Goal: Complete application form: Complete application form

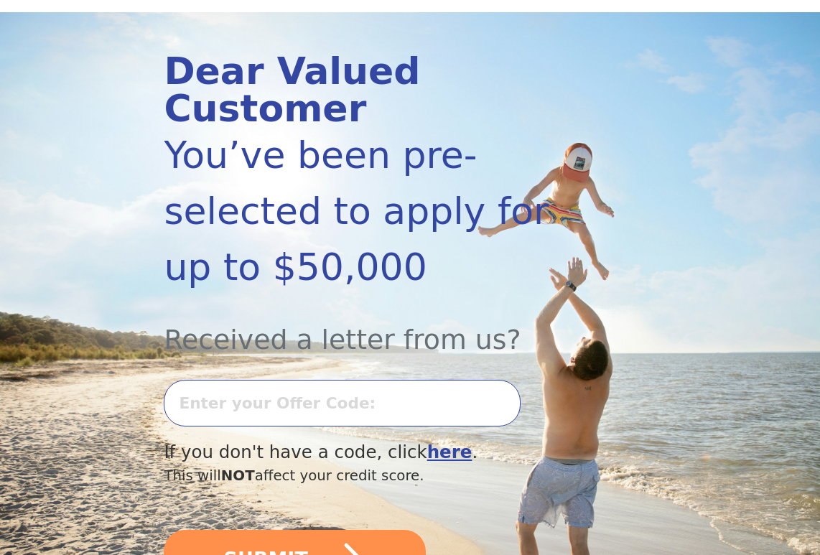
scroll to position [144, 0]
click at [291, 379] on input "text" at bounding box center [342, 402] width 357 height 47
click at [322, 379] on input "text" at bounding box center [342, 402] width 357 height 47
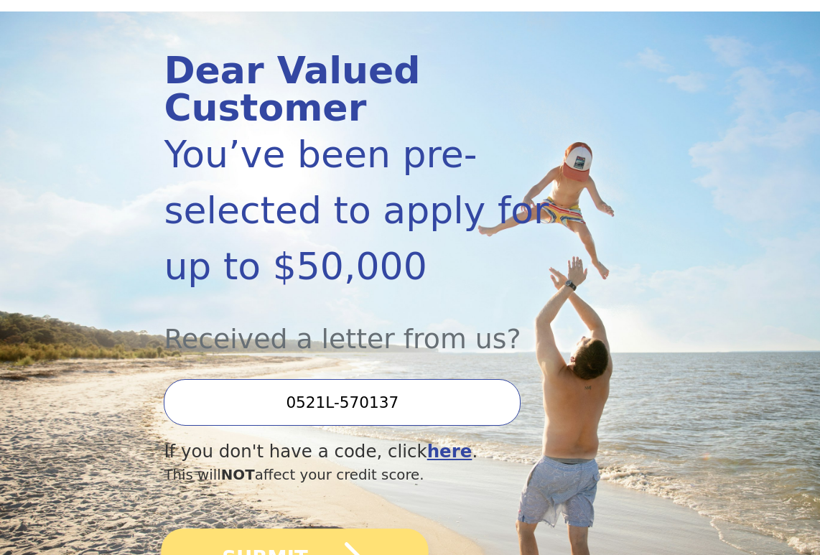
type input "0521L-570137"
click at [288, 529] on button "SUBMIT" at bounding box center [295, 559] width 267 height 61
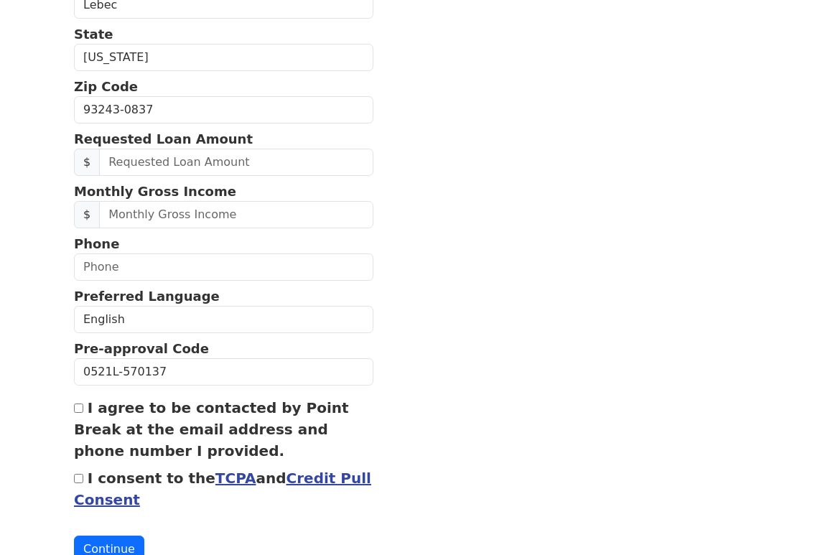
scroll to position [434, 0]
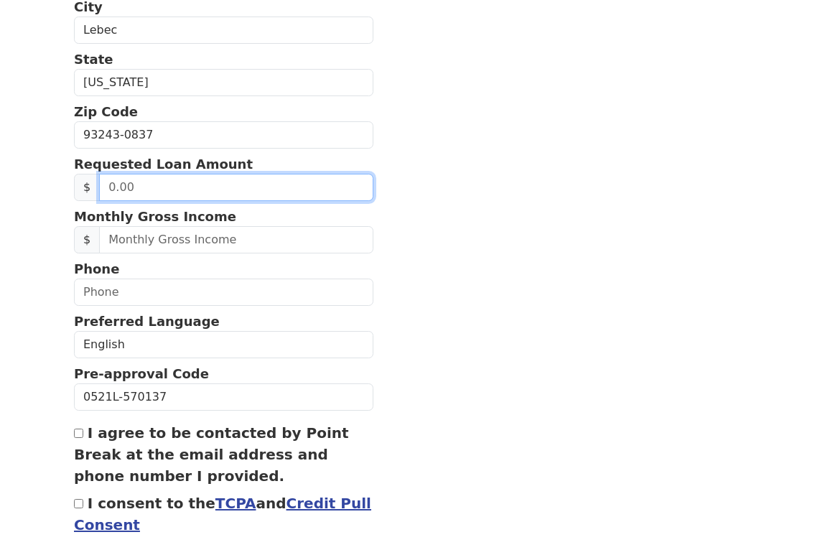
click at [142, 183] on input "text" at bounding box center [236, 187] width 274 height 27
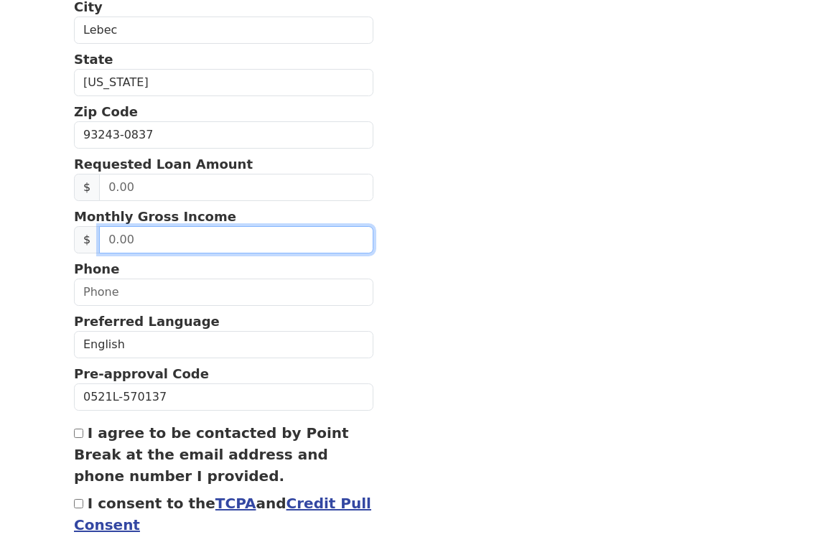
click at [127, 238] on input "text" at bounding box center [236, 239] width 274 height 27
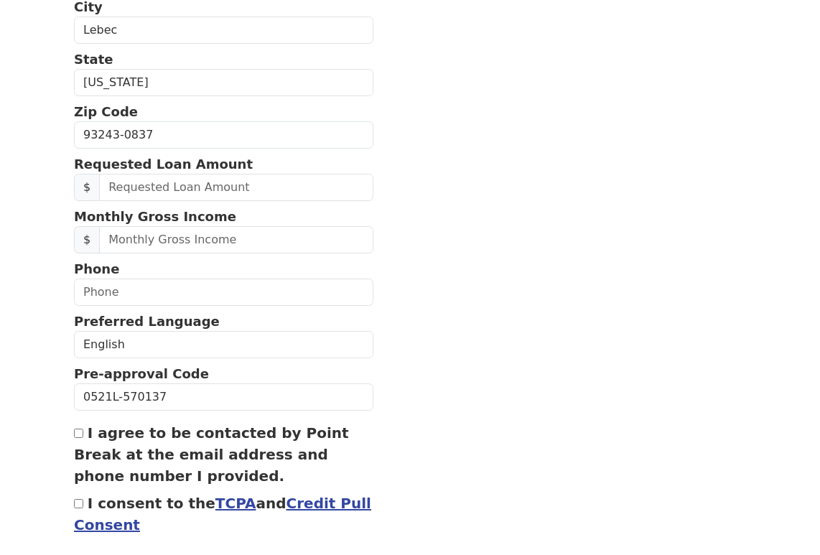
drag, startPoint x: 80, startPoint y: 504, endPoint x: 85, endPoint y: 498, distance: 8.2
click at [82, 504] on input "I consent to the TCPA and Credit Pull Consent" at bounding box center [78, 503] width 9 height 9
checkbox input "true"
click at [80, 434] on input "I agree to be contacted by Point Break at the email address and phone number I …" at bounding box center [78, 433] width 9 height 9
checkbox input "true"
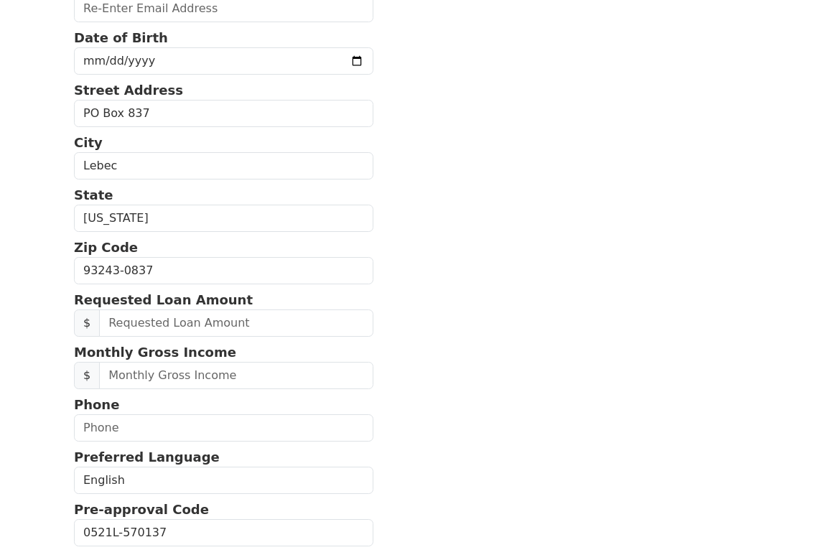
scroll to position [291, 0]
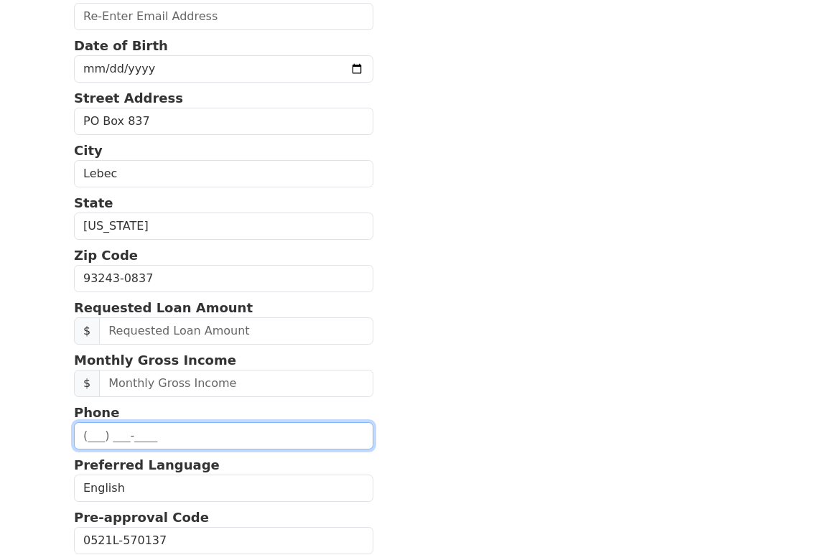
click at [136, 433] on input "text" at bounding box center [223, 435] width 299 height 27
type input "[PHONE_NUMBER]"
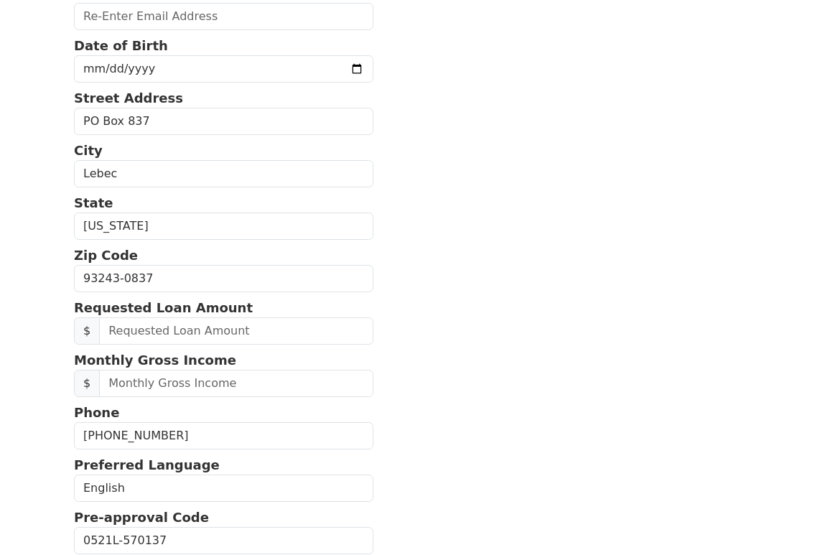
type input "[EMAIL_ADDRESS][DOMAIN_NAME]"
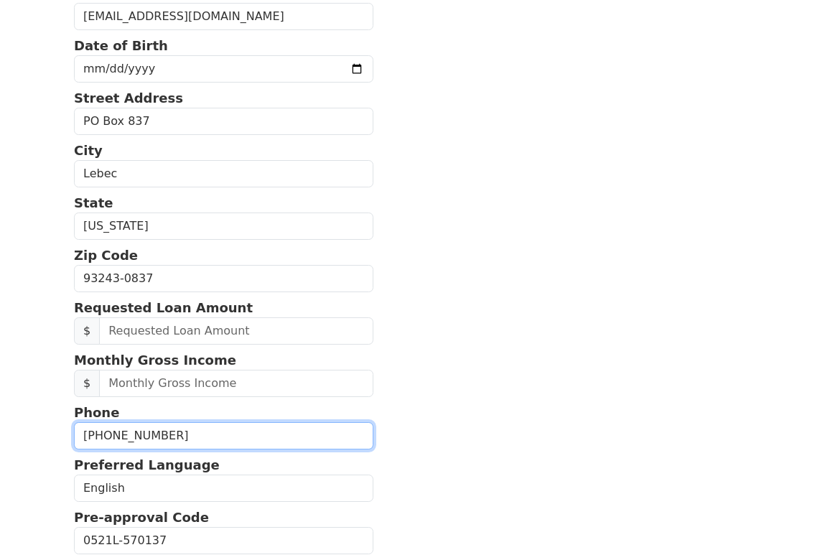
type input "[PHONE_NUMBER]"
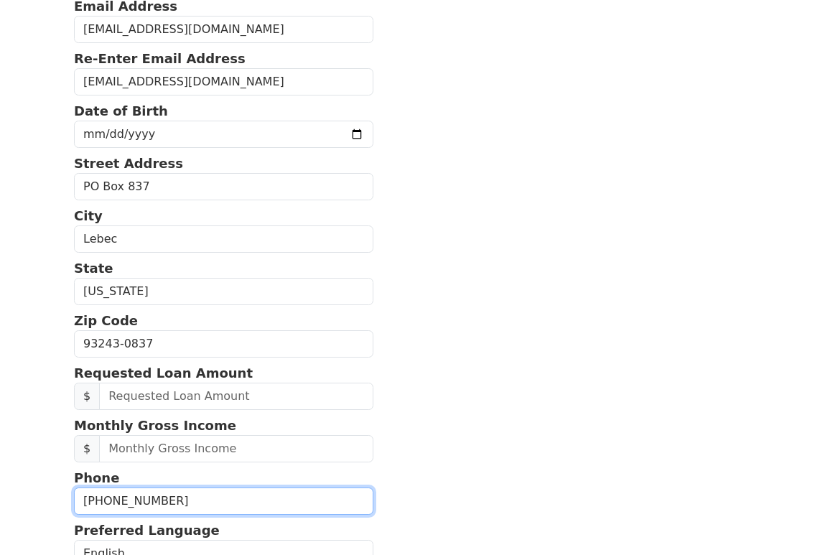
scroll to position [219, 0]
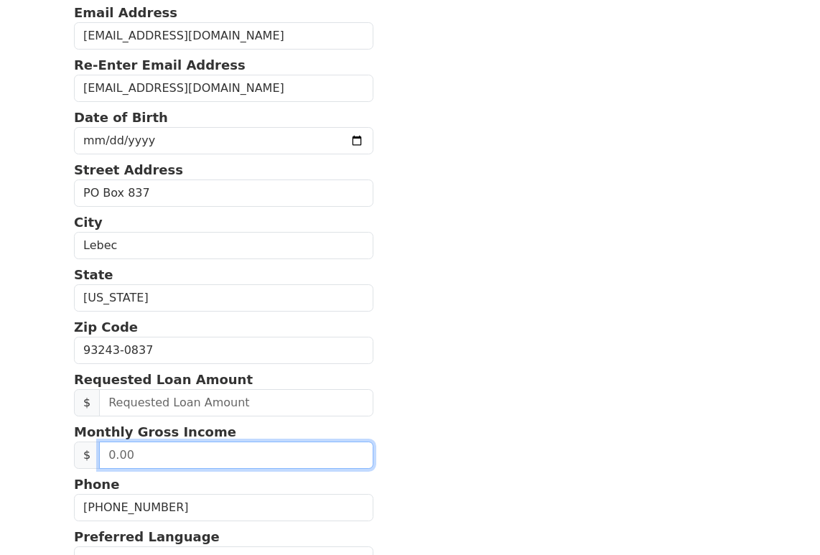
click at [121, 454] on input "text" at bounding box center [236, 455] width 274 height 27
type input "12,000.00"
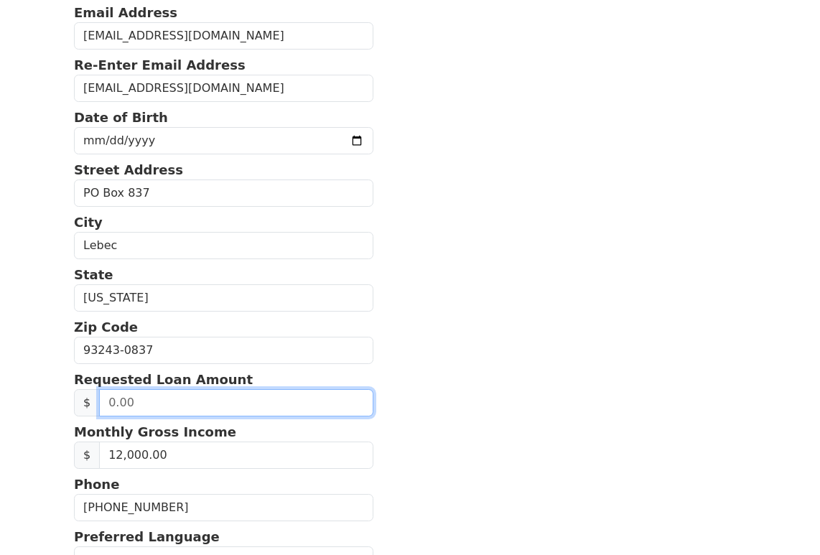
click at [169, 399] on input "text" at bounding box center [236, 402] width 274 height 27
click at [114, 401] on input "text" at bounding box center [236, 402] width 274 height 27
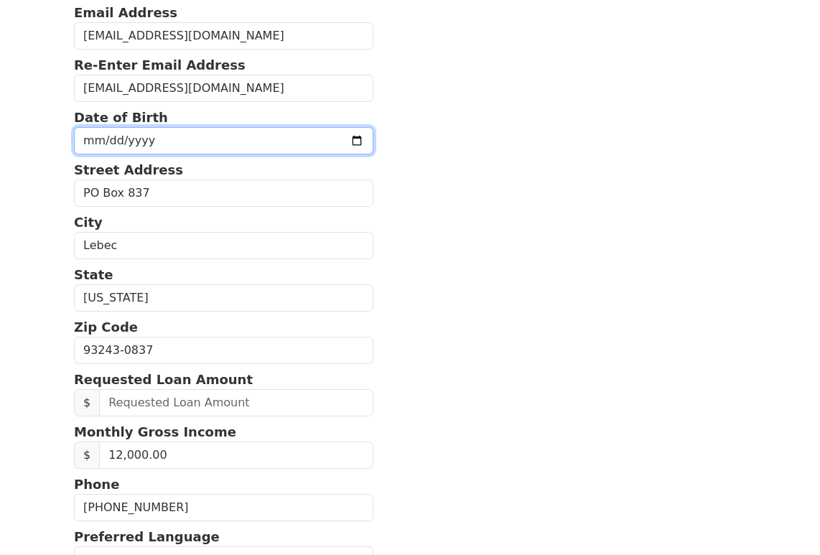
click at [133, 136] on input "date" at bounding box center [223, 140] width 299 height 27
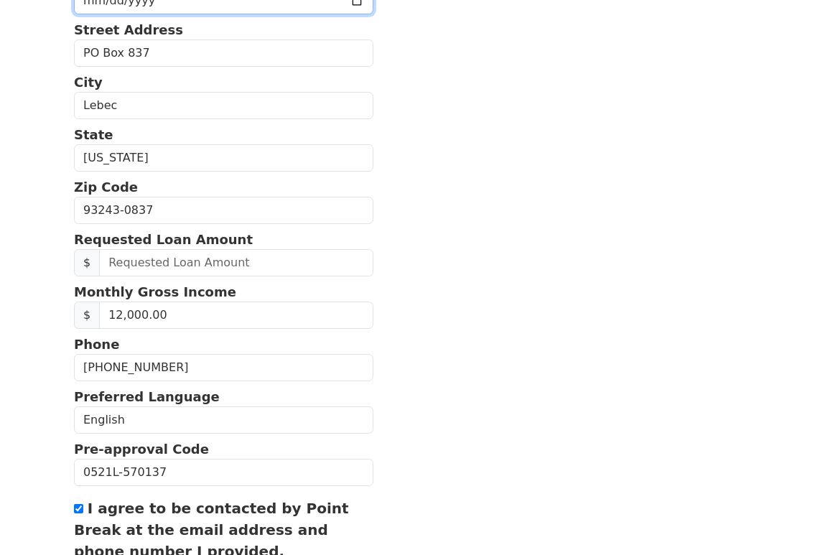
scroll to position [506, 0]
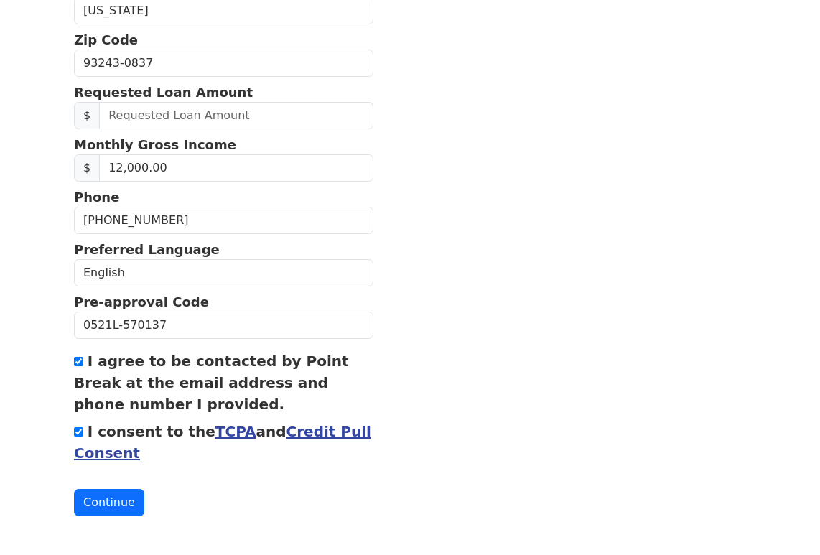
click at [215, 428] on link "TCPA" at bounding box center [235, 431] width 41 height 17
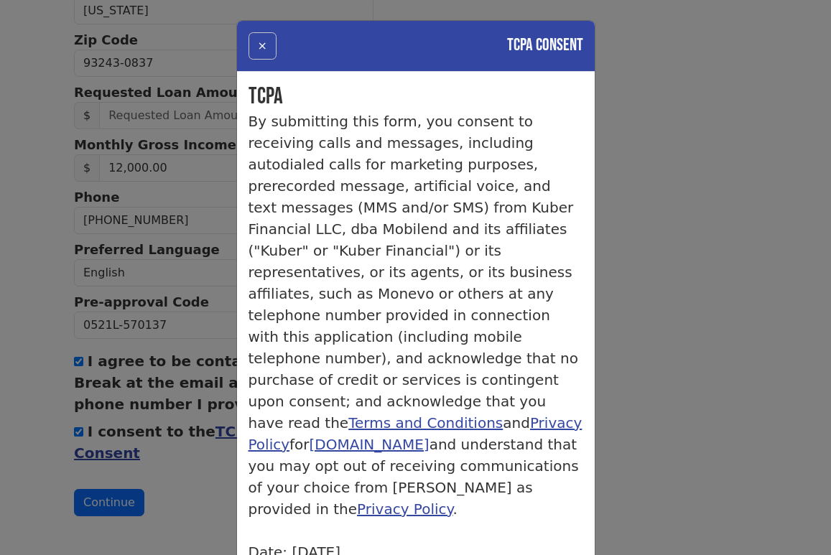
click at [261, 42] on button "×" at bounding box center [262, 45] width 28 height 27
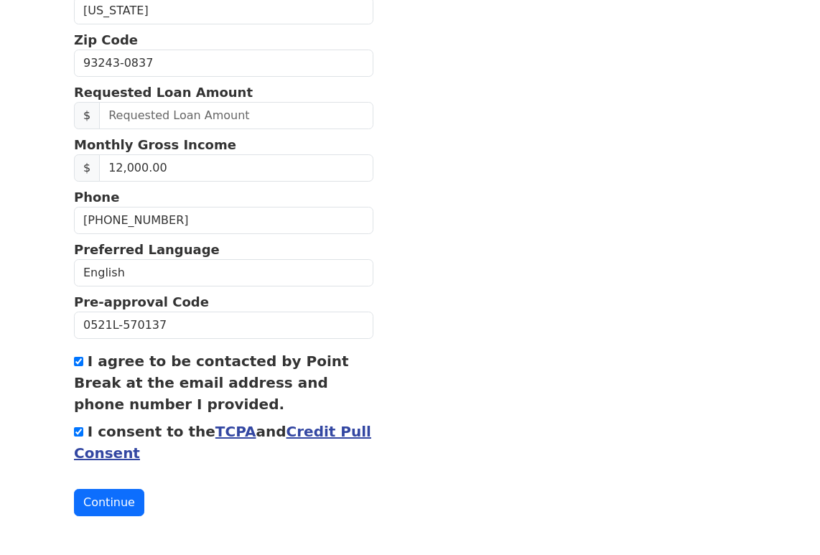
click at [484, 244] on section "First Name [PERSON_NAME] Last Name [PERSON_NAME] Email Address [EMAIL_ADDRESS][…" at bounding box center [410, 64] width 672 height 906
